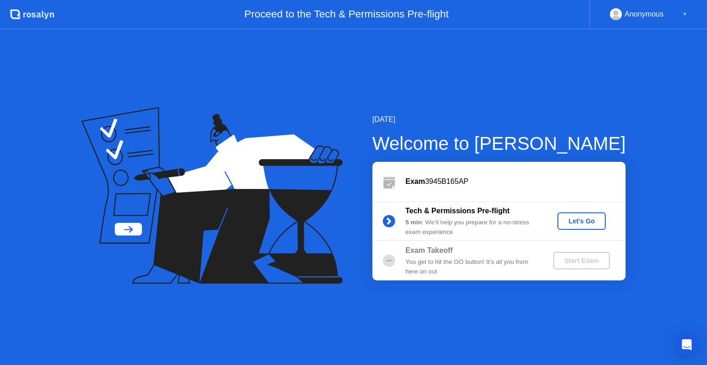
click at [584, 218] on div "Let's Go" at bounding box center [581, 221] width 41 height 7
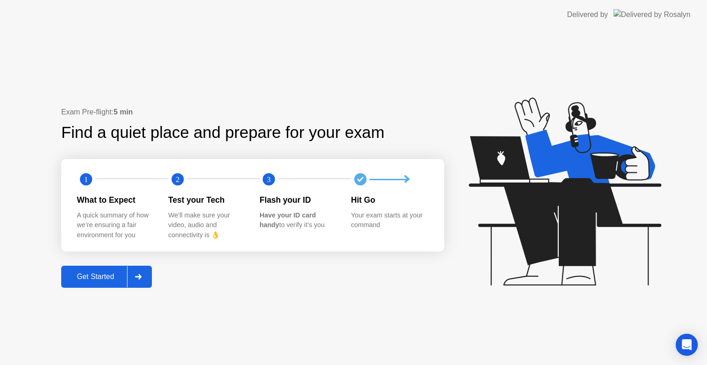
click at [90, 278] on div "Get Started" at bounding box center [95, 277] width 63 height 8
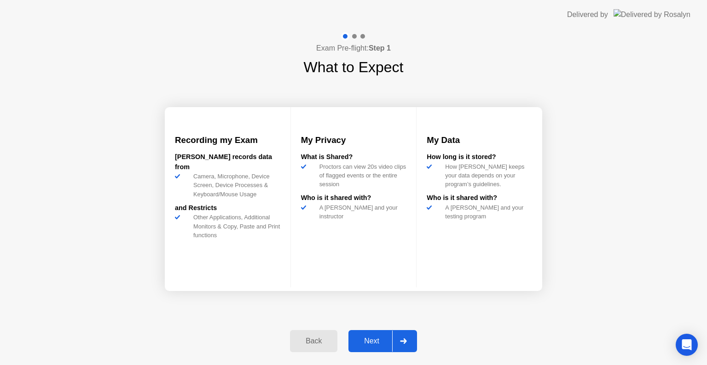
click at [449, 175] on div "How [PERSON_NAME] keeps your data depends on your program’s guidelines." at bounding box center [486, 175] width 91 height 27
click at [399, 340] on div at bounding box center [403, 341] width 22 height 21
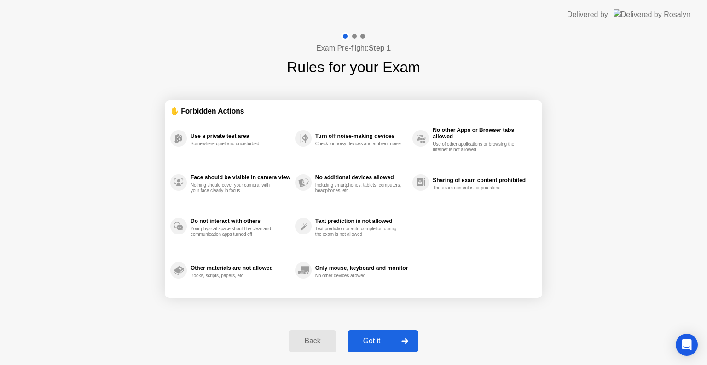
click at [408, 337] on div at bounding box center [404, 341] width 22 height 21
select select "**********"
select select "*******"
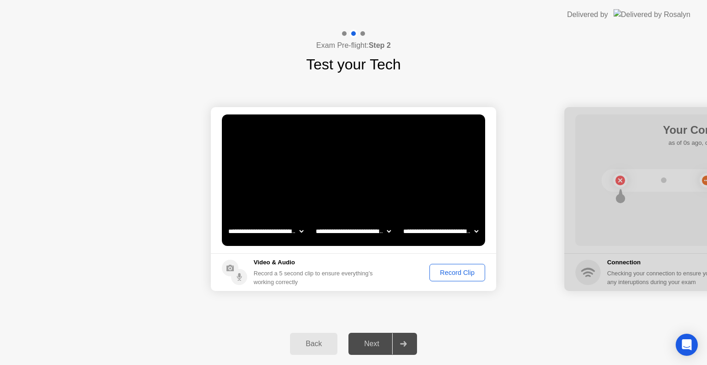
click at [461, 274] on div "Record Clip" at bounding box center [456, 272] width 49 height 7
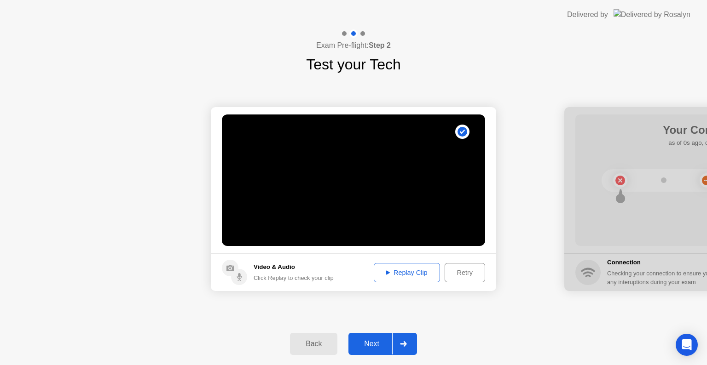
click at [412, 274] on div "Replay Clip" at bounding box center [407, 272] width 60 height 7
click at [368, 344] on div "Next" at bounding box center [371, 344] width 41 height 8
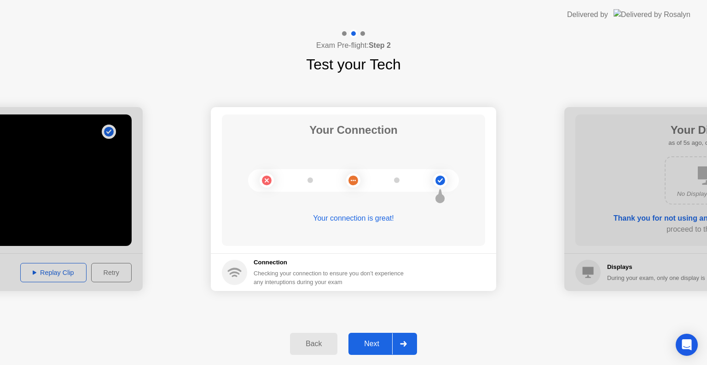
click at [401, 344] on icon at bounding box center [403, 344] width 6 height 6
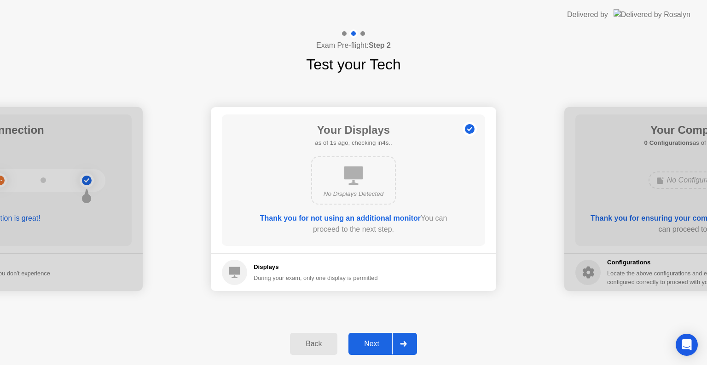
click at [401, 347] on div at bounding box center [403, 344] width 22 height 21
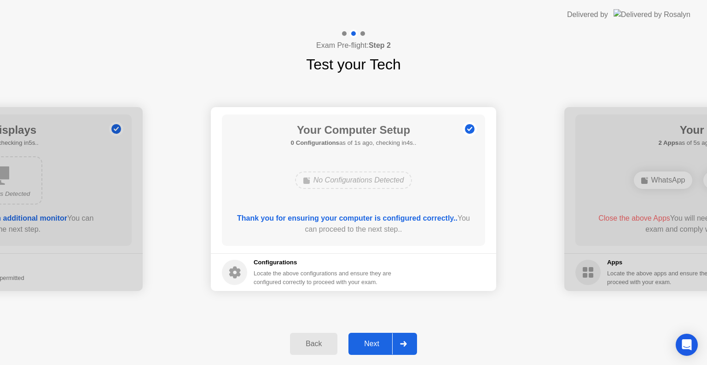
click at [407, 344] on div at bounding box center [403, 344] width 22 height 21
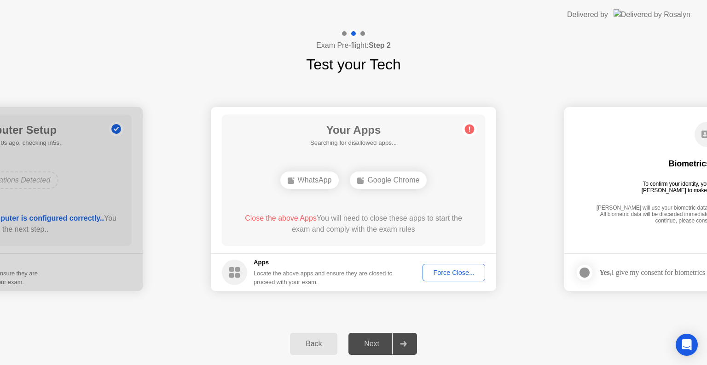
click at [495, 350] on div "Back Next" at bounding box center [353, 344] width 707 height 42
click at [486, 331] on div "Back Next" at bounding box center [353, 344] width 707 height 42
click at [455, 272] on div "Force Close..." at bounding box center [454, 272] width 56 height 7
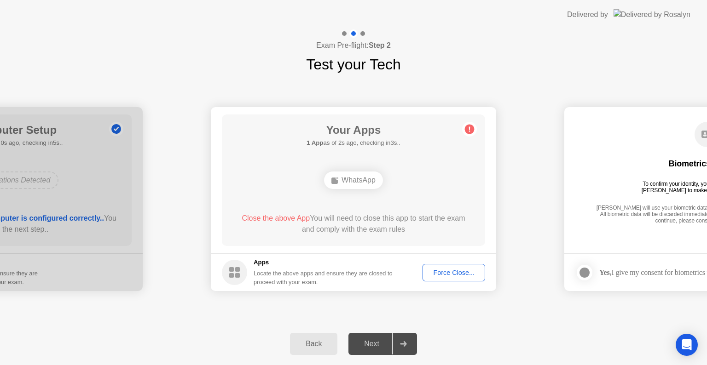
click at [437, 271] on div "Force Close..." at bounding box center [454, 272] width 56 height 7
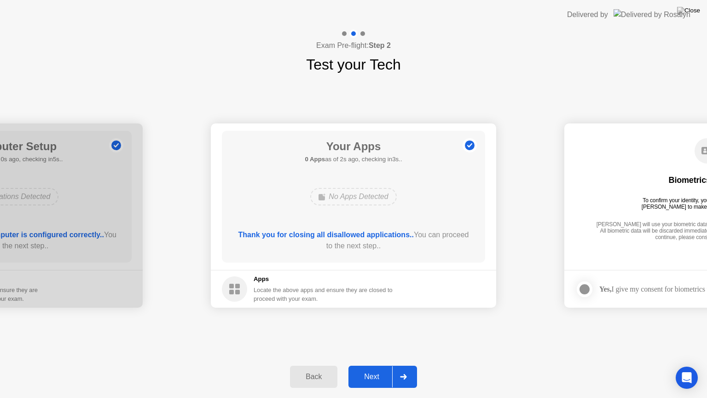
click at [398, 365] on div at bounding box center [403, 376] width 22 height 21
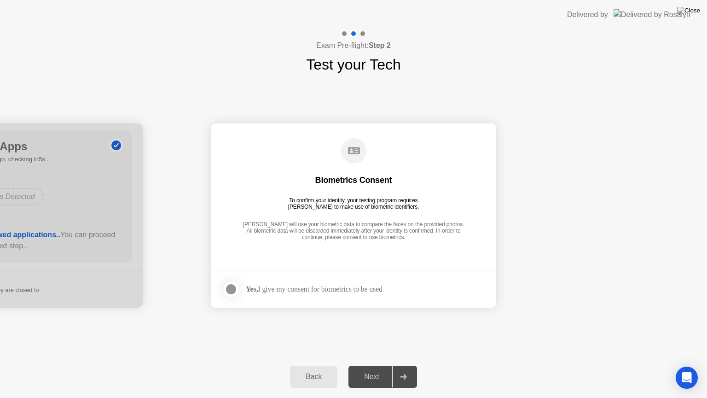
click at [230, 290] on div at bounding box center [230, 288] width 11 height 11
click at [404, 365] on icon at bounding box center [403, 377] width 7 height 6
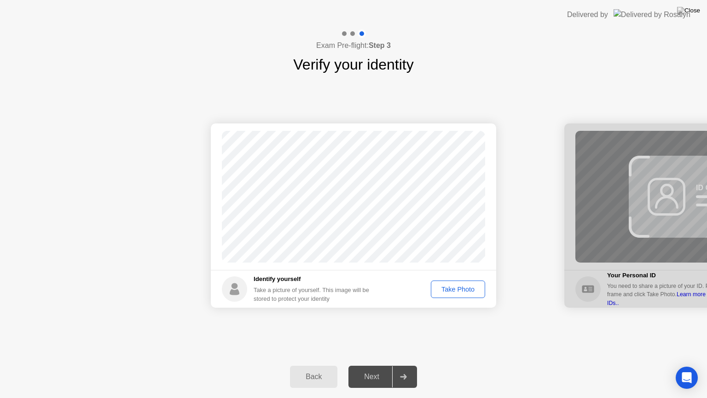
click at [455, 288] on div "Take Photo" at bounding box center [458, 288] width 48 height 7
click at [401, 365] on icon at bounding box center [403, 377] width 7 height 6
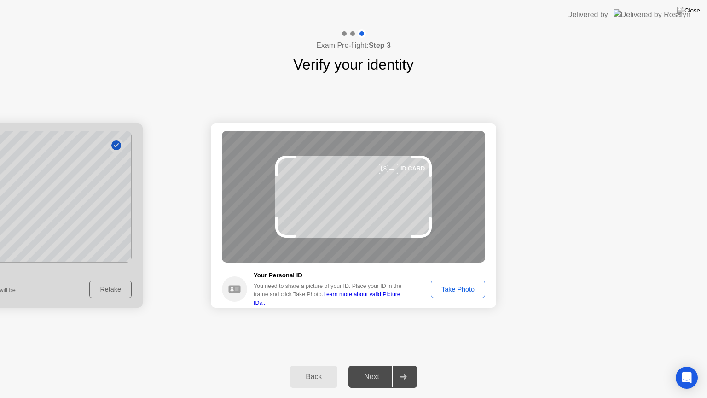
click at [452, 287] on div "Take Photo" at bounding box center [458, 288] width 48 height 7
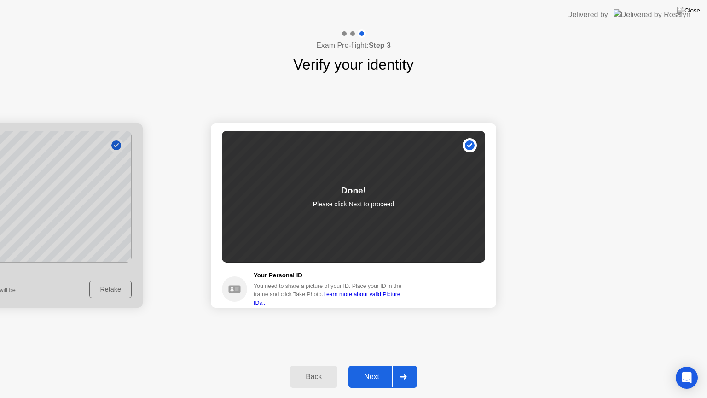
click at [409, 365] on div at bounding box center [403, 376] width 22 height 21
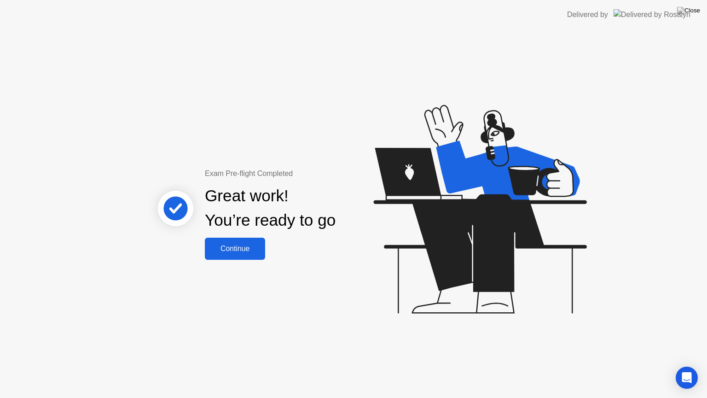
click at [231, 250] on div "Continue" at bounding box center [234, 248] width 55 height 8
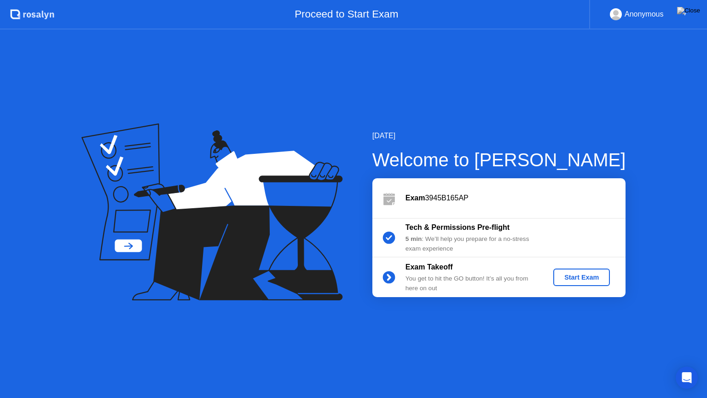
click at [579, 277] on div "Start Exam" at bounding box center [581, 276] width 49 height 7
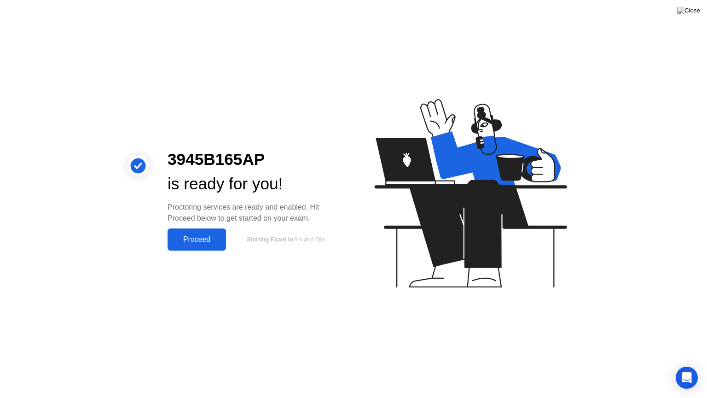
click at [192, 238] on div "Proceed" at bounding box center [196, 239] width 53 height 8
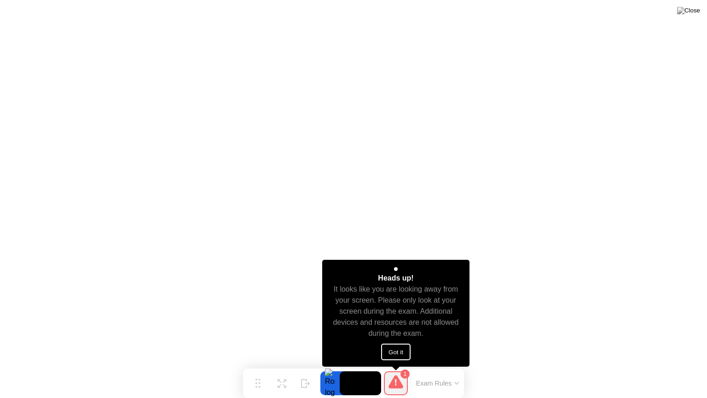
click at [391, 346] on button "Got it" at bounding box center [395, 351] width 29 height 17
